Goal: Task Accomplishment & Management: Use online tool/utility

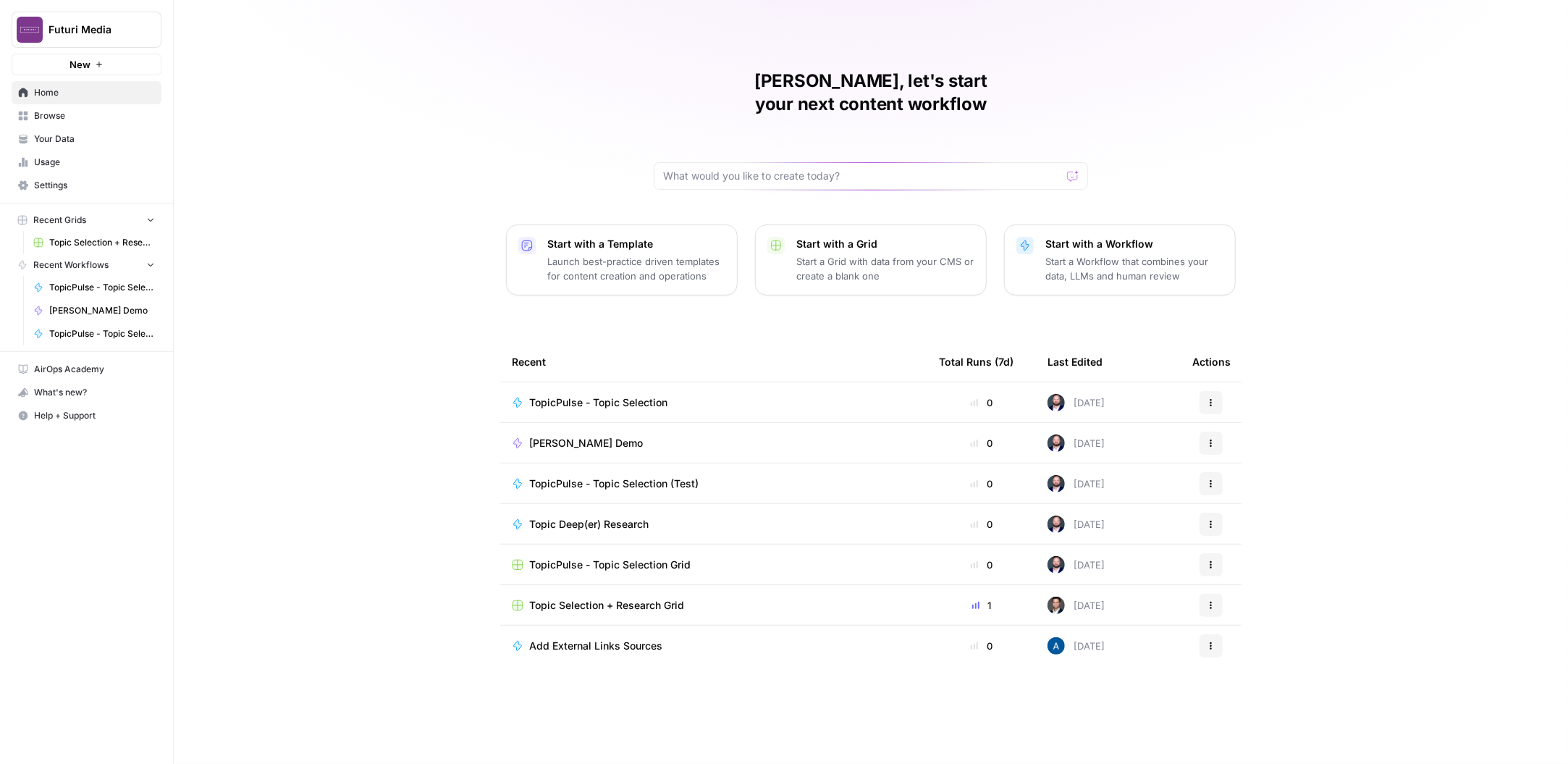
click at [701, 598] on div "Topic Selection + Research Grid" at bounding box center [713, 605] width 404 height 14
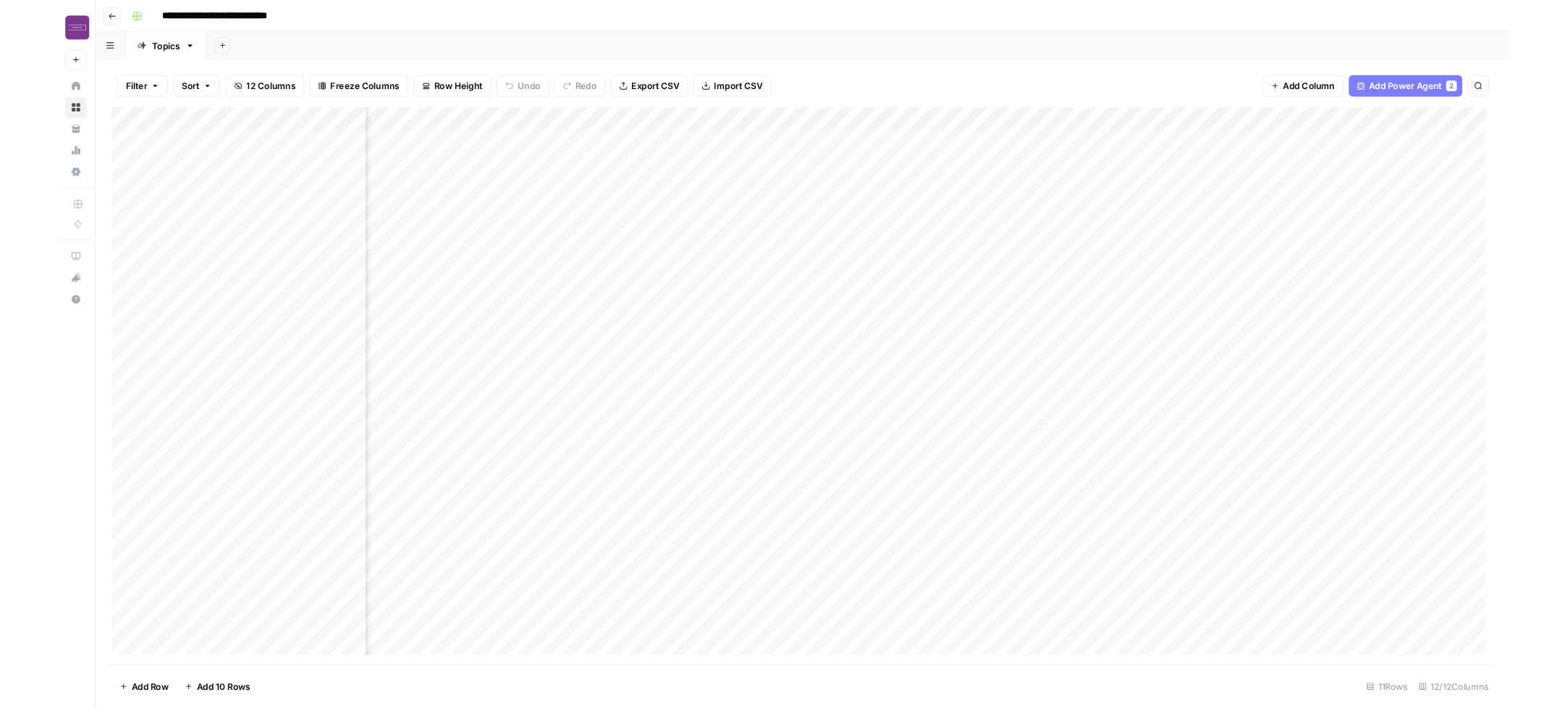
scroll to position [0, 320]
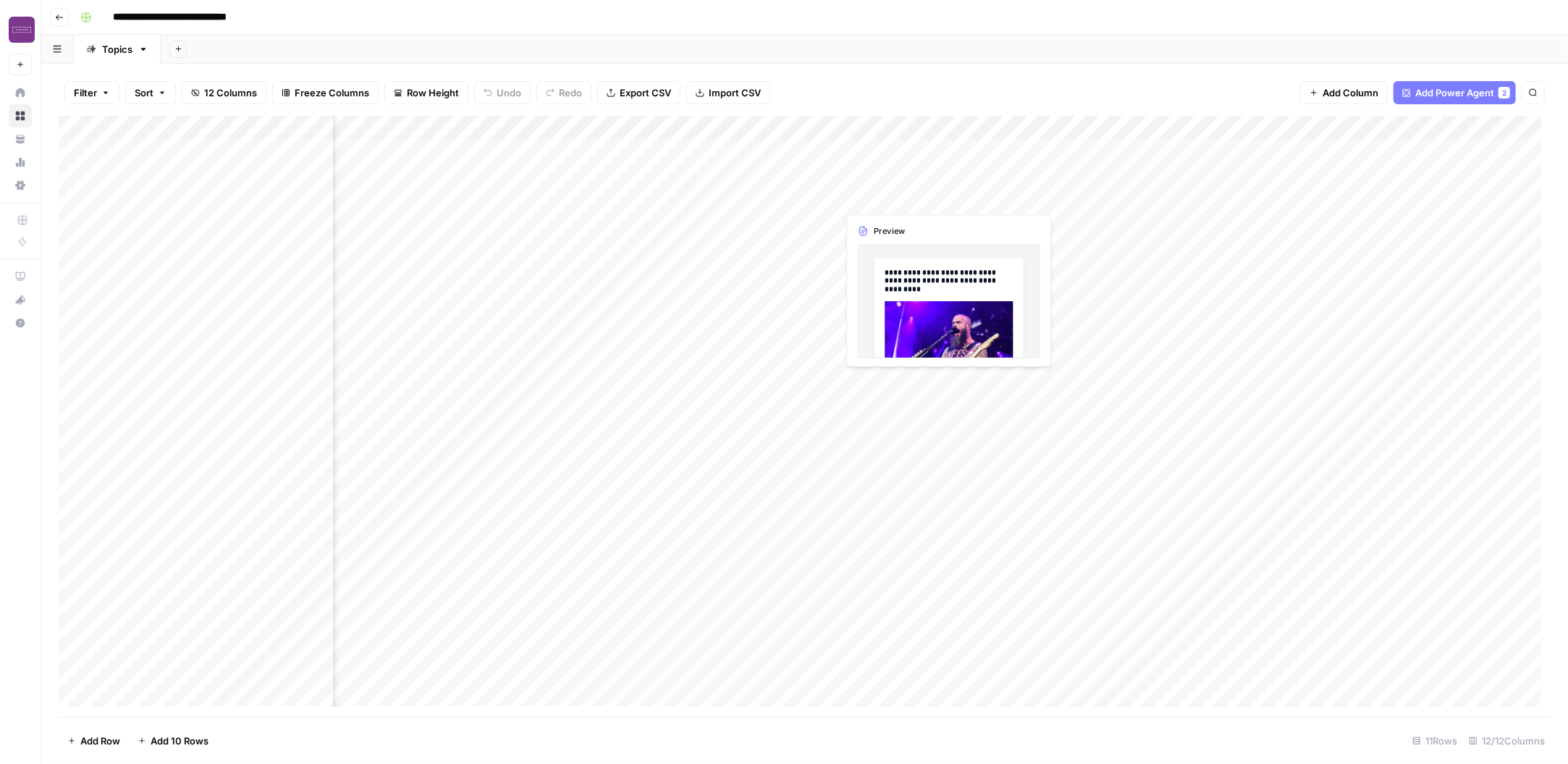
click at [993, 179] on div "Add Column" at bounding box center [804, 416] width 1492 height 601
click at [965, 234] on div "Add Column" at bounding box center [804, 416] width 1492 height 601
click at [944, 179] on div "Add Column" at bounding box center [804, 416] width 1492 height 601
